Goal: Task Accomplishment & Management: Manage account settings

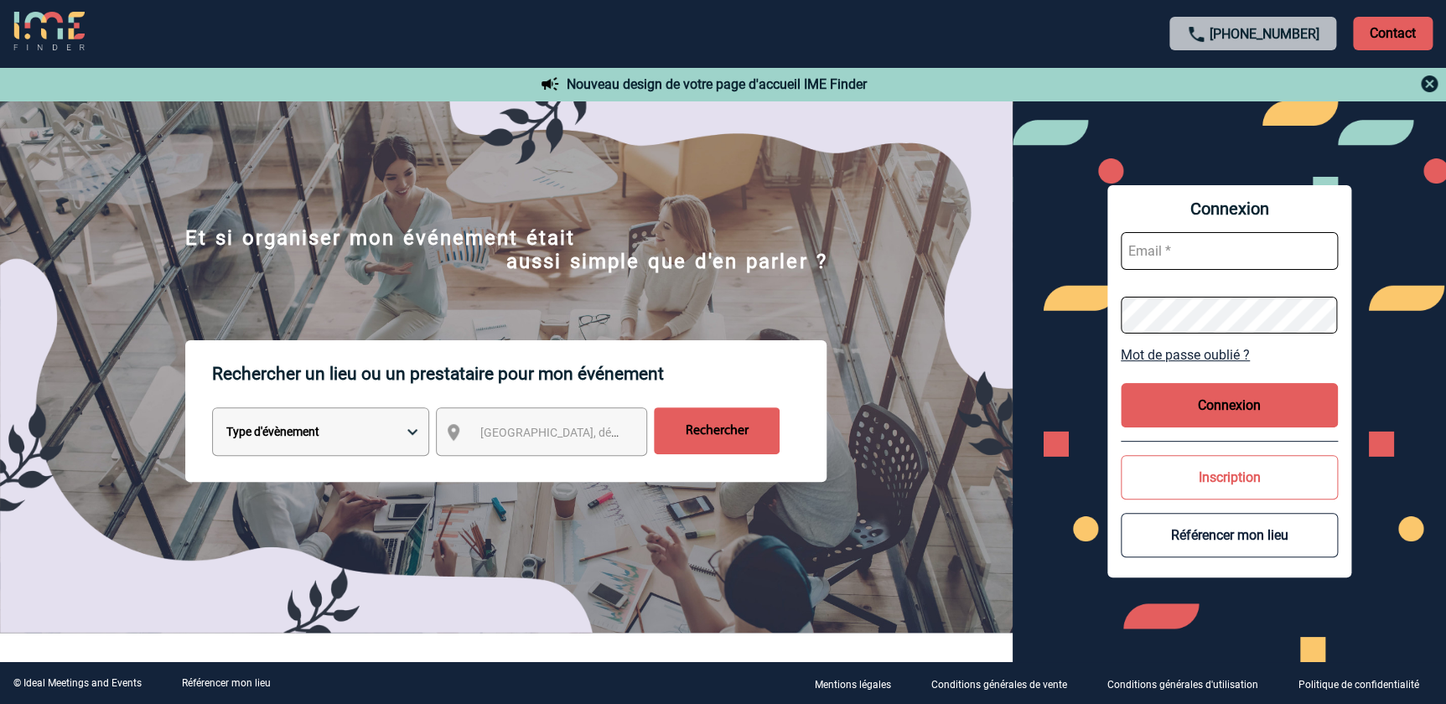
type input "cmercier@ime-groupe.com"
click at [1254, 407] on button "Connexion" at bounding box center [1229, 405] width 217 height 44
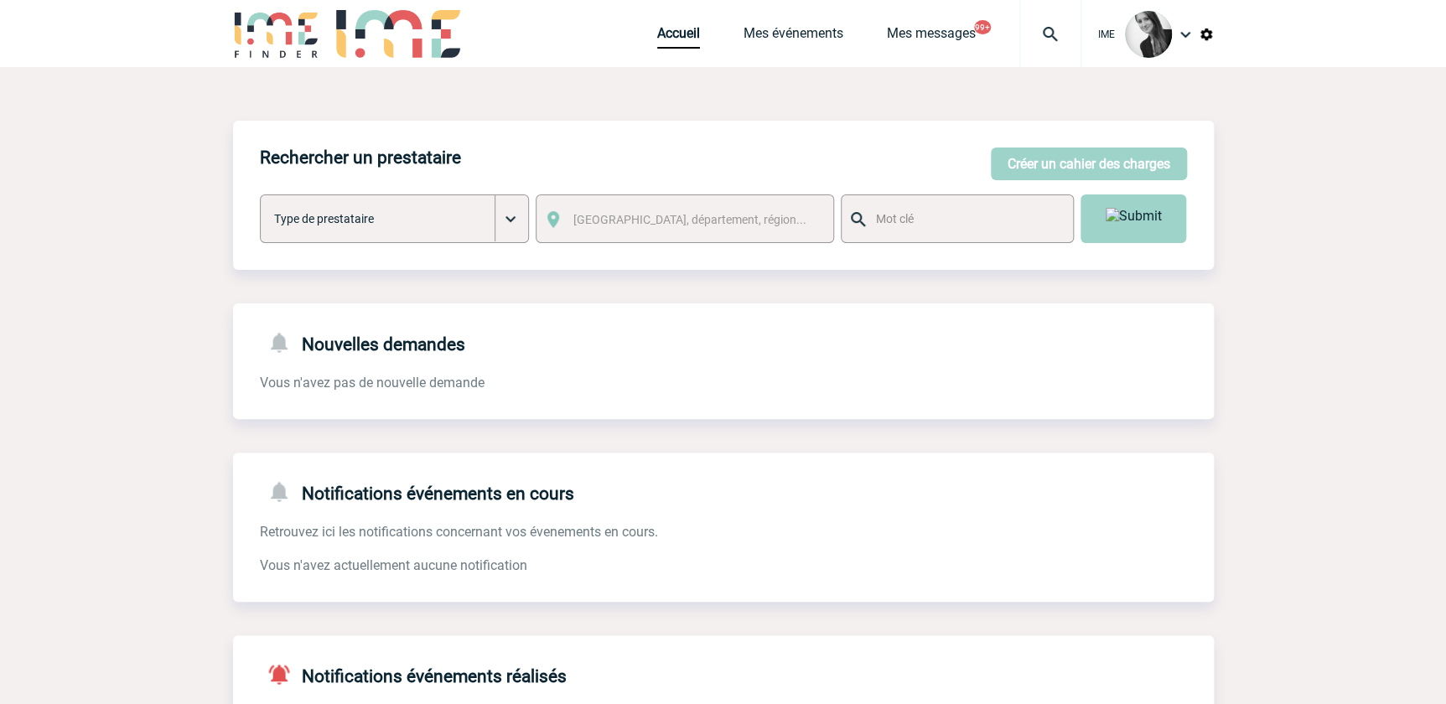
click at [811, 51] on div "Accueil Mes événements Mes messages 99+ Projet, client Projet, client" at bounding box center [869, 33] width 424 height 67
click at [816, 44] on link "Mes événements" at bounding box center [794, 36] width 100 height 23
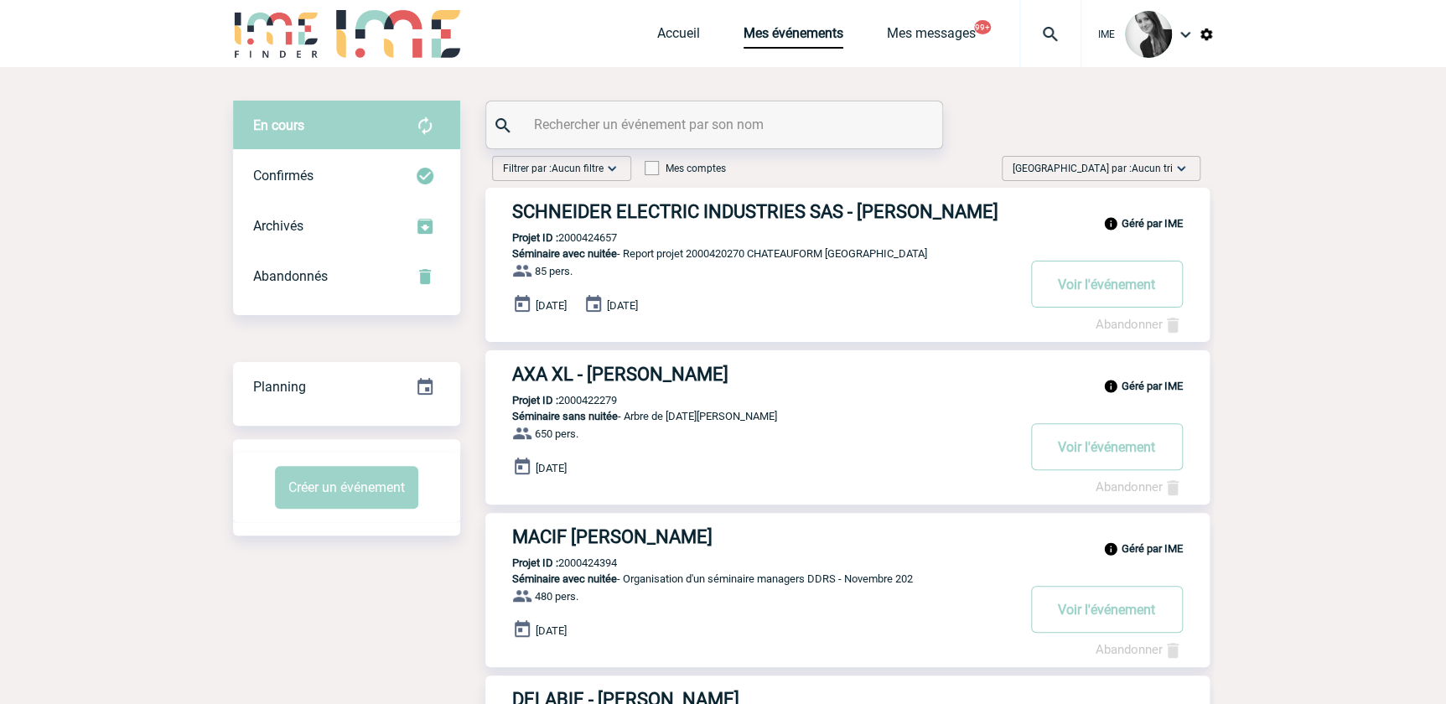
click at [1170, 166] on span "Aucun tri" at bounding box center [1152, 169] width 41 height 12
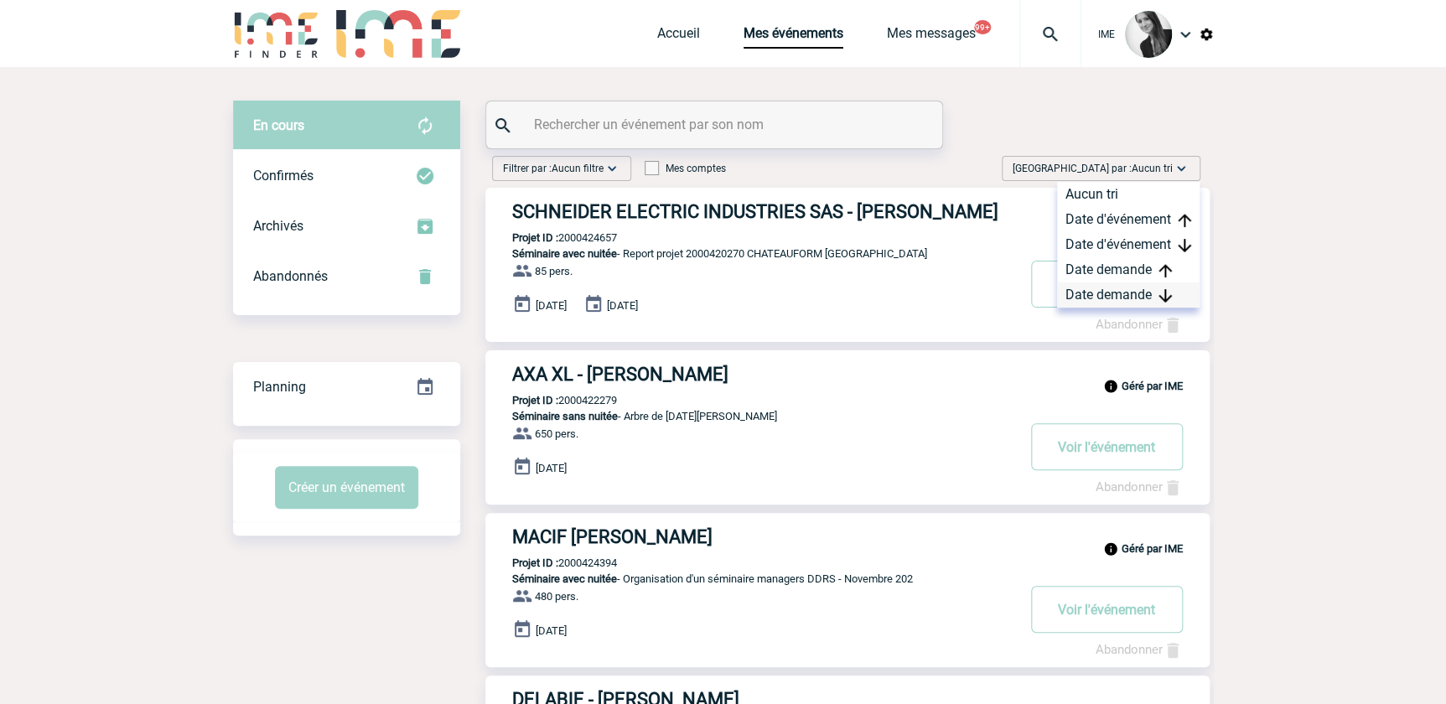
click at [1105, 302] on div "Date demande" at bounding box center [1128, 295] width 143 height 25
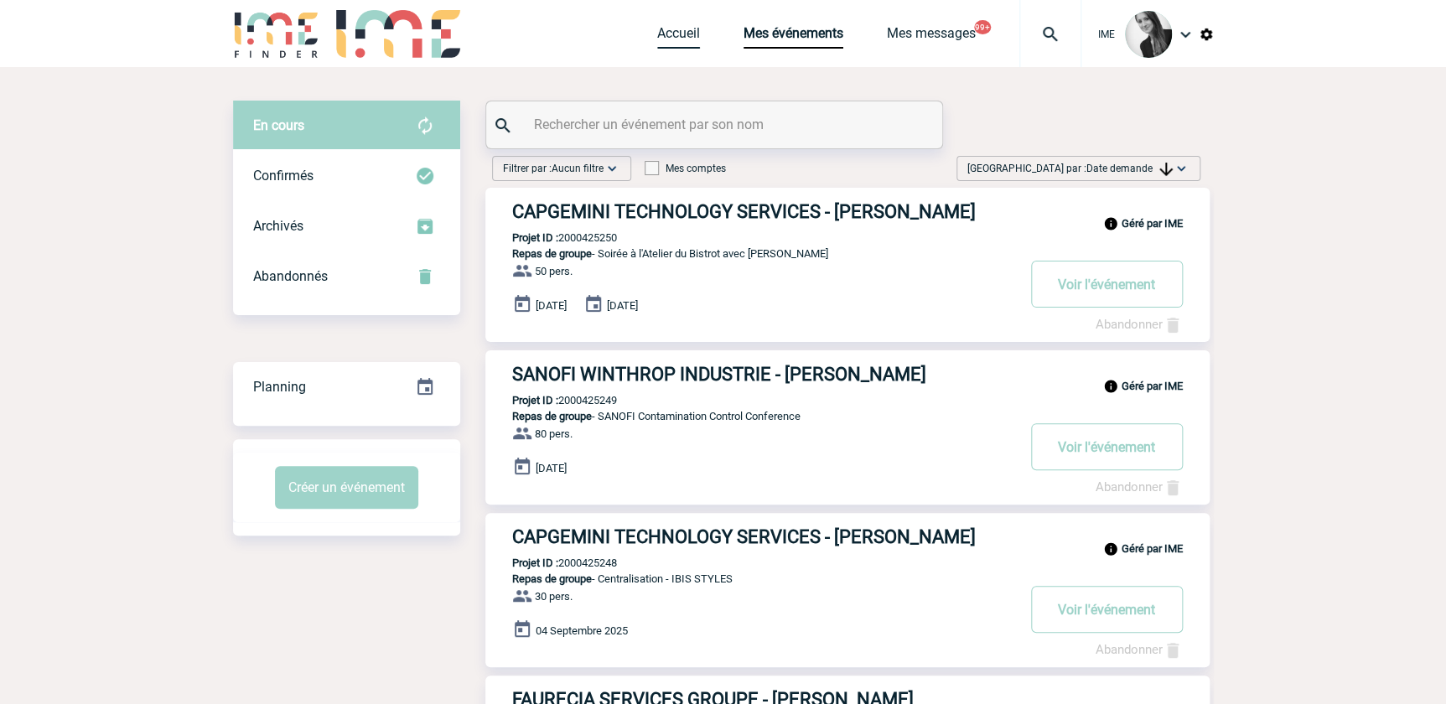
click at [673, 42] on link "Accueil" at bounding box center [678, 36] width 43 height 23
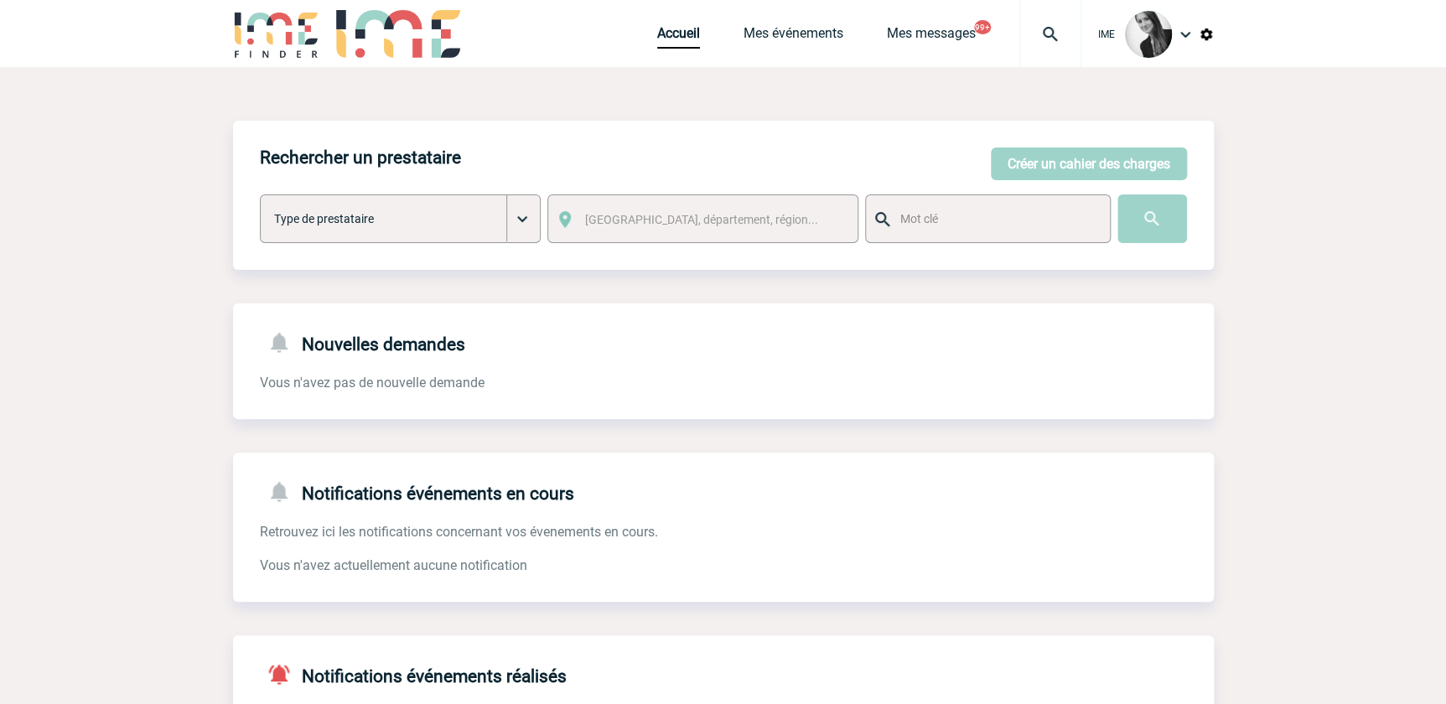
click at [183, 102] on body "IME Accueil Mes événements" at bounding box center [723, 516] width 1446 height 1032
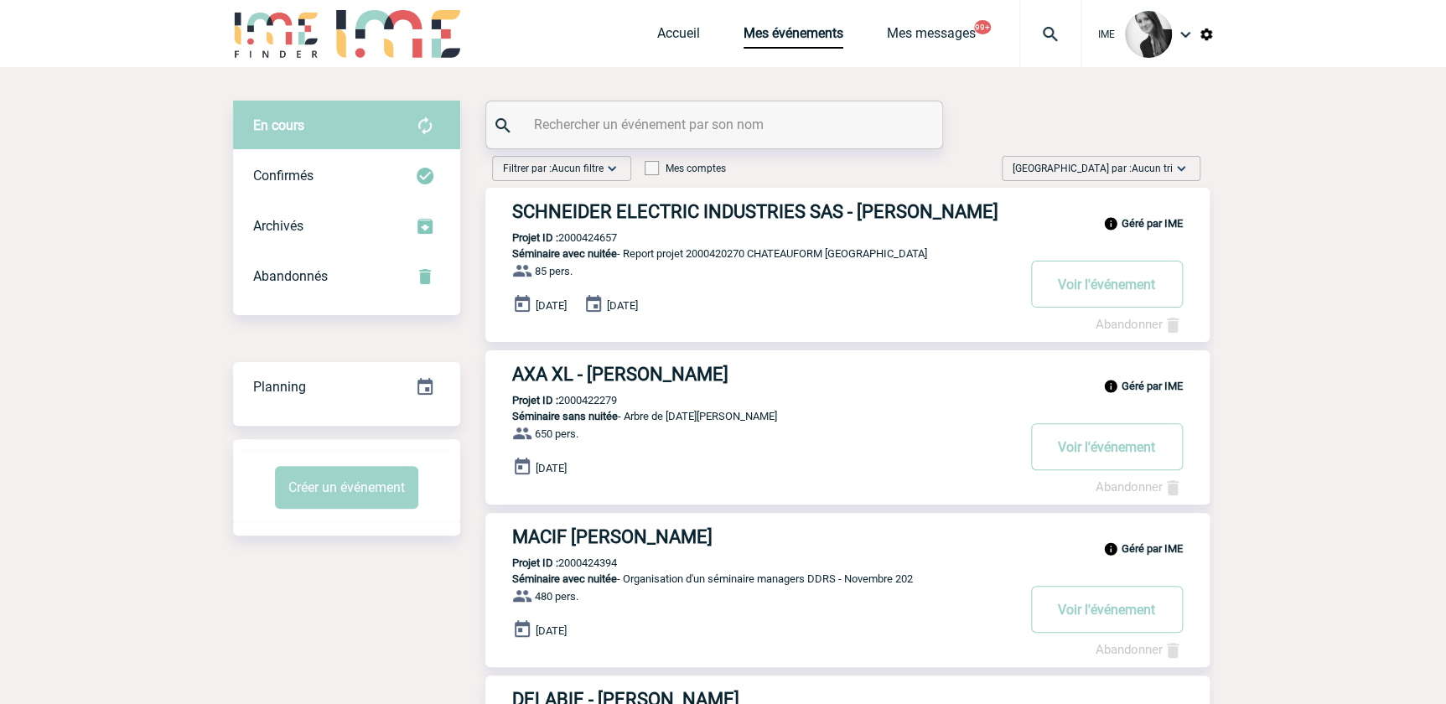
click at [1123, 160] on span "[GEOGRAPHIC_DATA] par : Aucun tri" at bounding box center [1093, 168] width 160 height 17
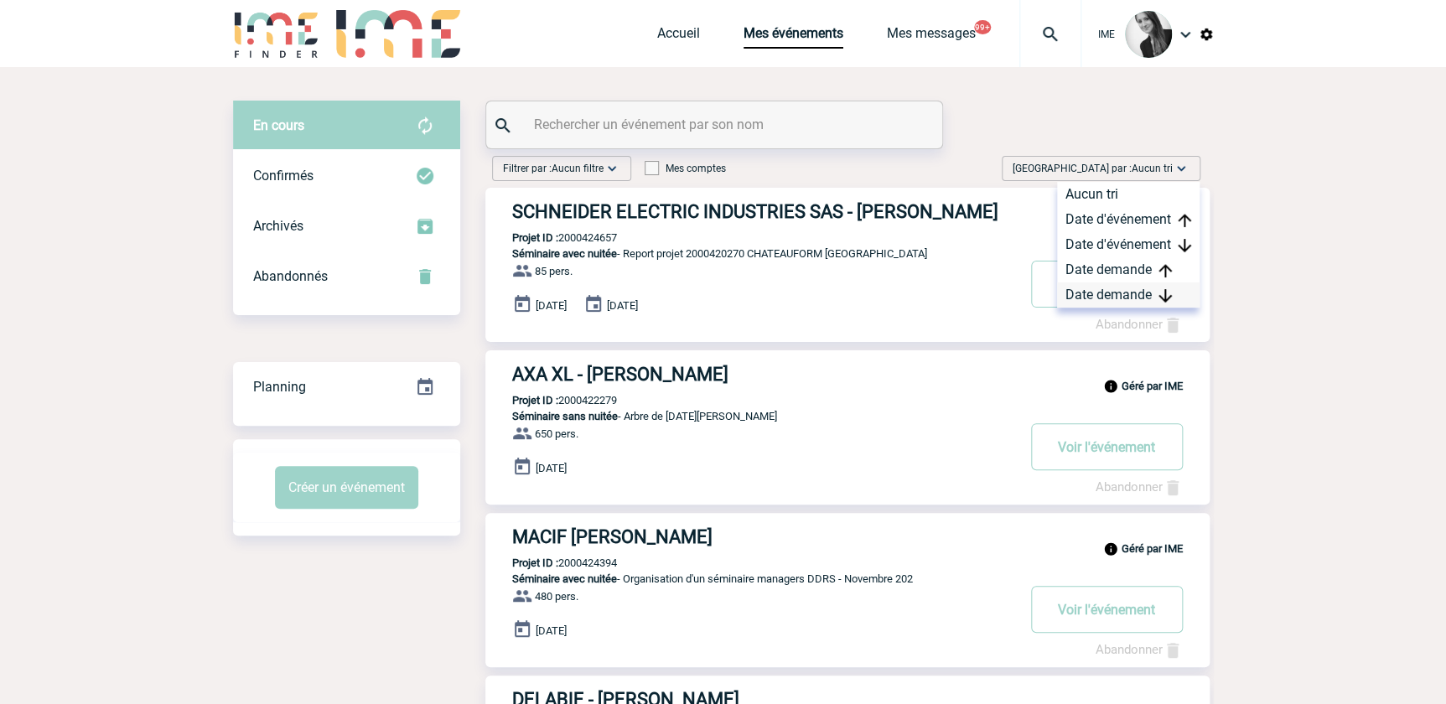
click at [1134, 285] on div "Date demande" at bounding box center [1128, 295] width 143 height 25
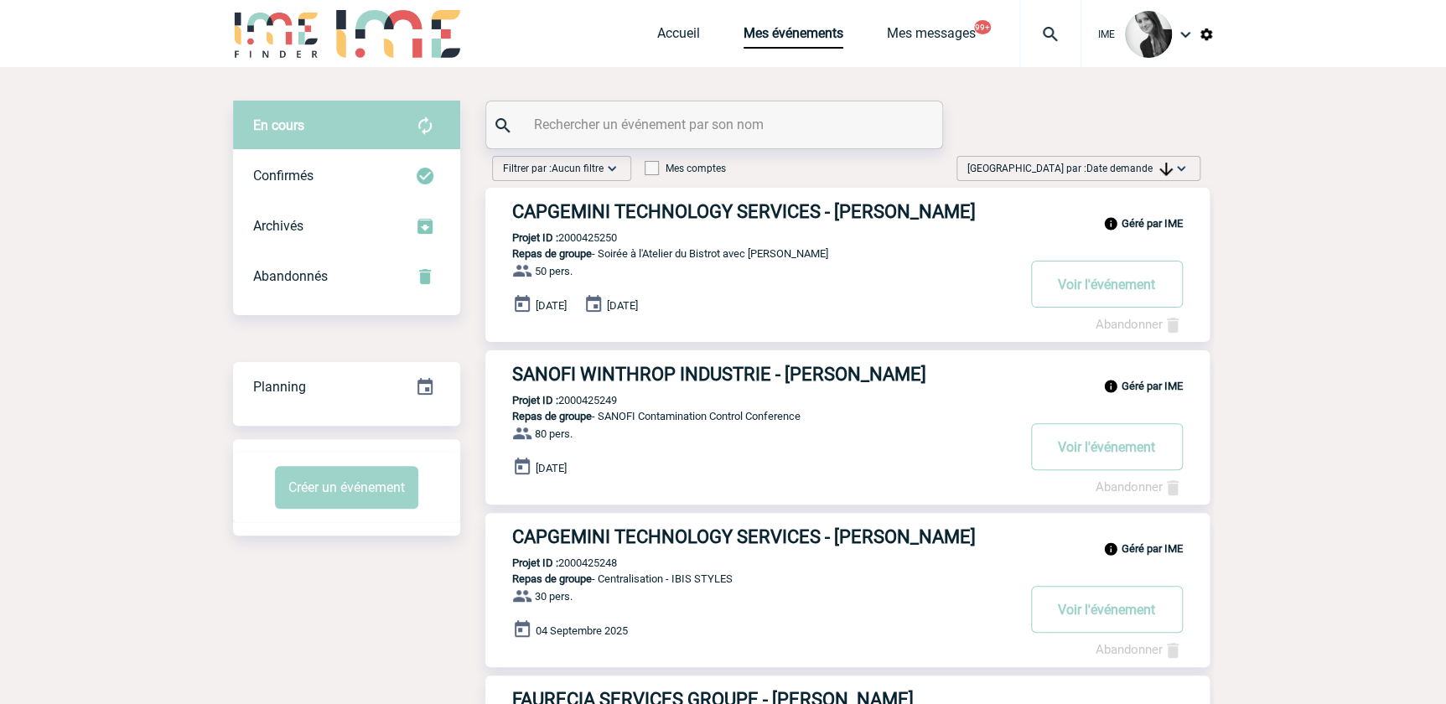
drag, startPoint x: 1336, startPoint y: 307, endPoint x: 1320, endPoint y: 288, distance: 25.0
click at [1128, 160] on span "[GEOGRAPHIC_DATA] par : Date demande" at bounding box center [1070, 168] width 205 height 17
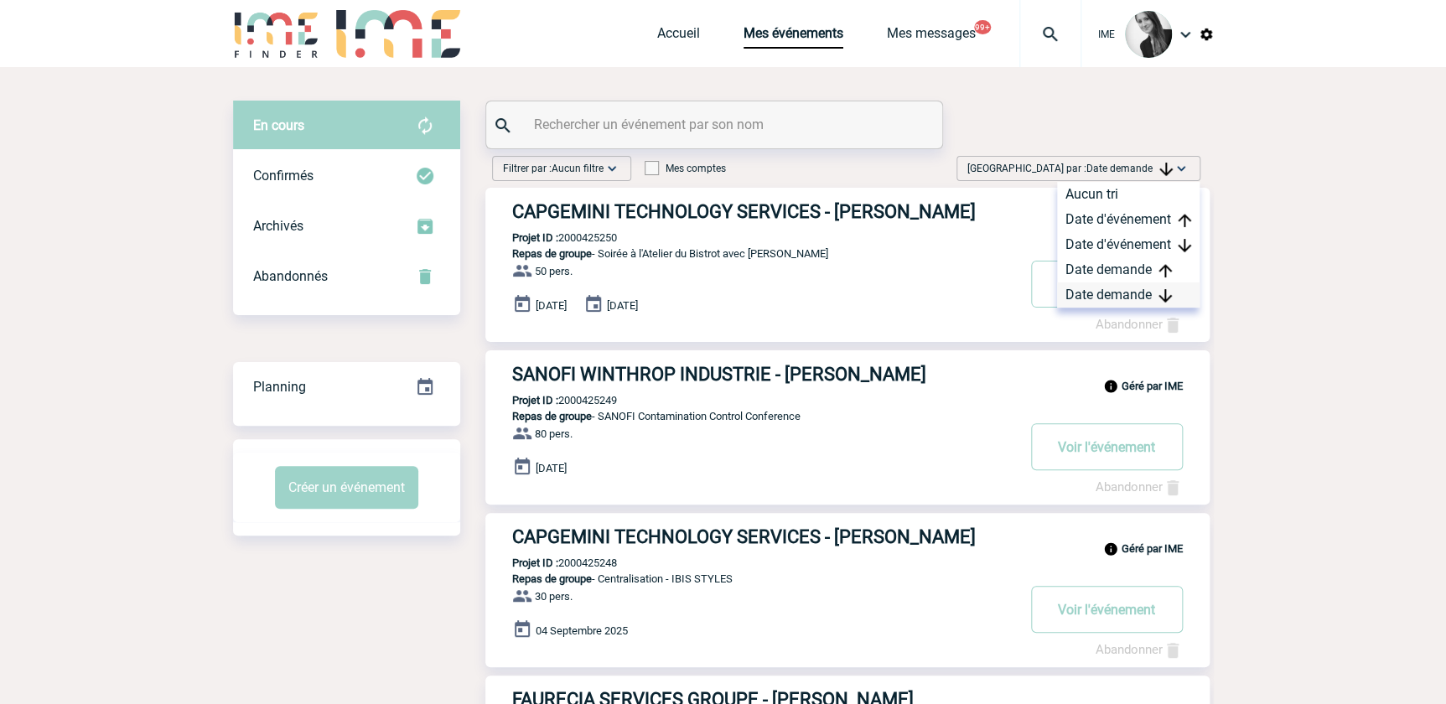
click at [1103, 292] on div "Date demande" at bounding box center [1128, 295] width 143 height 25
